Goal: Find specific page/section: Find specific page/section

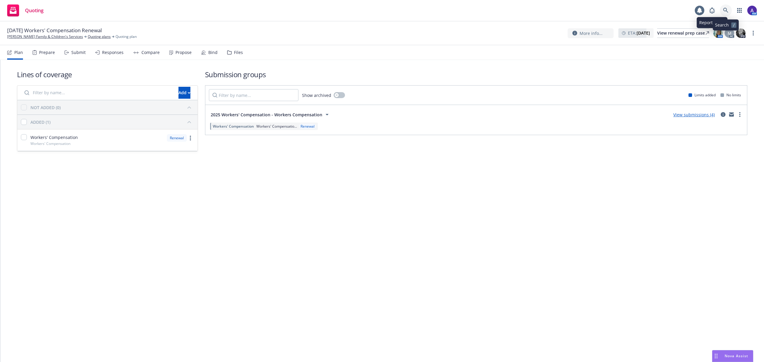
click at [727, 10] on icon at bounding box center [725, 10] width 5 height 5
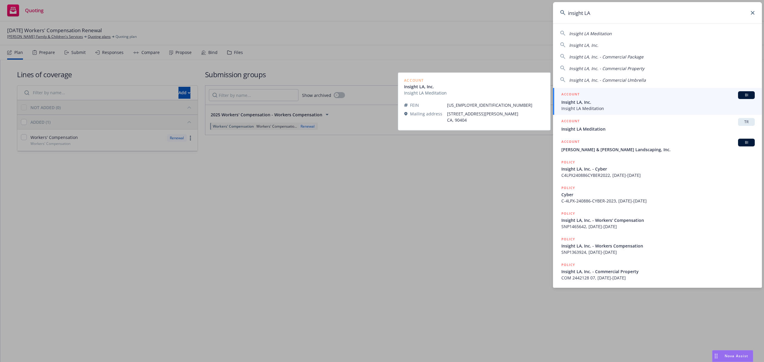
type input "insight LA"
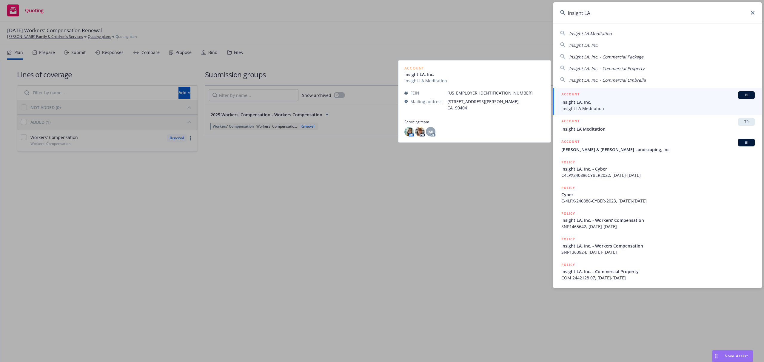
drag, startPoint x: 586, startPoint y: 100, endPoint x: 565, endPoint y: 104, distance: 22.0
click at [565, 104] on span "Insight LA, Inc." at bounding box center [657, 102] width 193 height 6
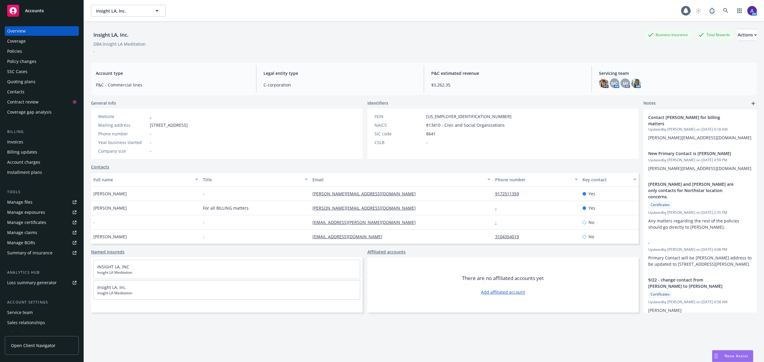
click at [27, 53] on div "Policies" at bounding box center [41, 52] width 69 height 10
